Goal: Information Seeking & Learning: Understand process/instructions

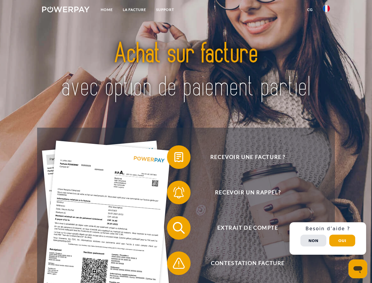
click at [66, 10] on img at bounding box center [65, 9] width 47 height 6
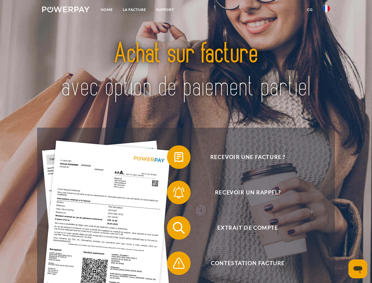
click at [327, 10] on img at bounding box center [326, 8] width 7 height 7
click at [310, 10] on link "CG" at bounding box center [310, 9] width 16 height 11
click at [174, 158] on span at bounding box center [169, 156] width 29 height 29
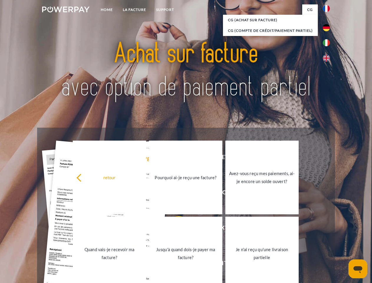
click at [174, 194] on div "Recevoir une facture ? Recevoir un rappel? Extrait de compte retour" at bounding box center [186, 246] width 298 height 236
click at [174, 229] on link "Jusqu'à quand dois-je payer ma facture?" at bounding box center [185, 254] width 73 height 74
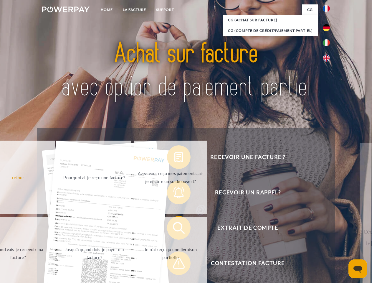
click at [174, 264] on span at bounding box center [169, 262] width 29 height 29
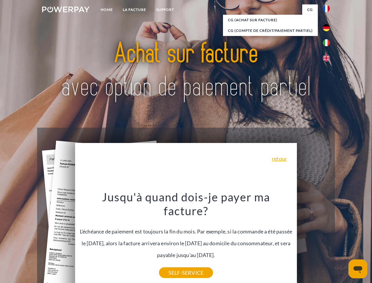
click at [328, 238] on div "Recevoir une facture ? Recevoir un rappel? Extrait de compte retour" at bounding box center [186, 246] width 298 height 236
click at [314, 240] on span "Extrait de compte" at bounding box center [248, 228] width 144 height 24
click at [342, 240] on header "Home LA FACTURE Support" at bounding box center [186, 203] width 372 height 407
